Goal: Task Accomplishment & Management: Manage account settings

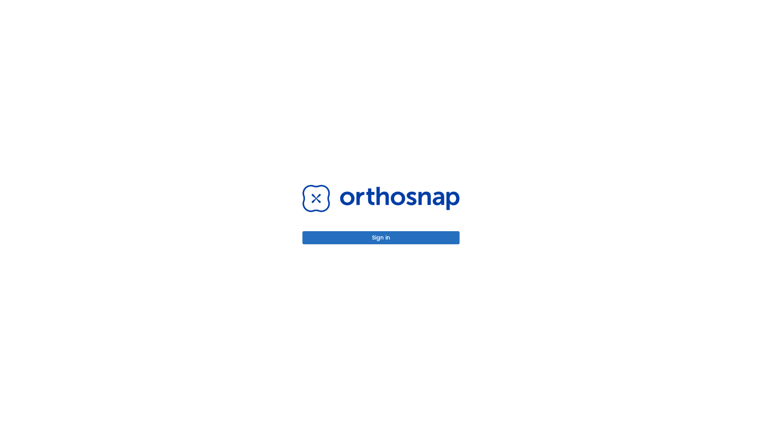
click at [381, 237] on button "Sign in" at bounding box center [381, 237] width 157 height 13
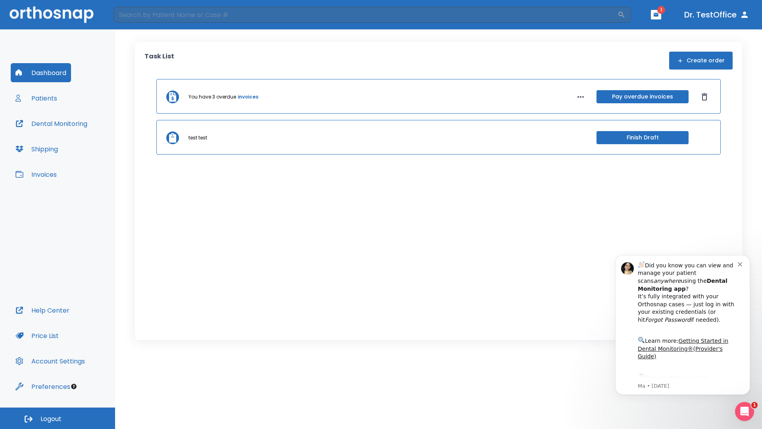
click at [58, 418] on span "Logout" at bounding box center [51, 419] width 21 height 9
